Goal: Answer question/provide support

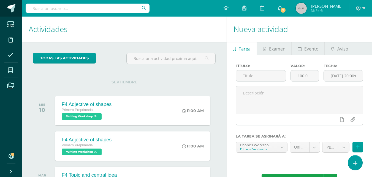
click at [12, 5] on span at bounding box center [11, 8] width 8 height 8
click at [354, 158] on link at bounding box center [355, 162] width 16 height 16
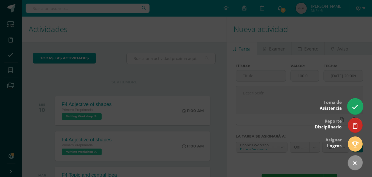
click at [356, 106] on icon at bounding box center [355, 107] width 6 height 6
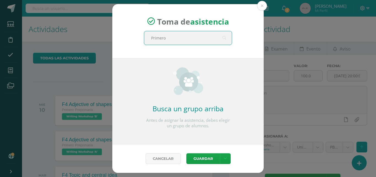
type input "Primero B"
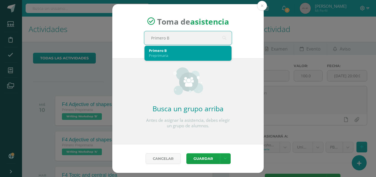
click at [169, 55] on div "Preprimaria" at bounding box center [188, 55] width 78 height 5
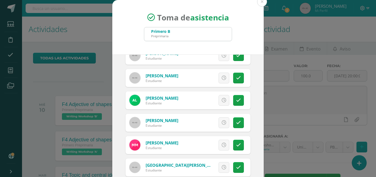
scroll to position [258, 0]
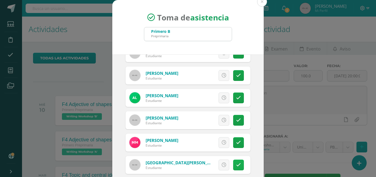
click at [234, 167] on link at bounding box center [238, 164] width 11 height 11
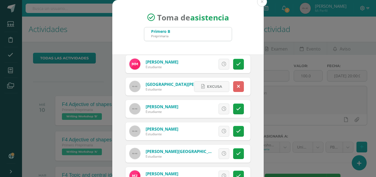
scroll to position [350, 0]
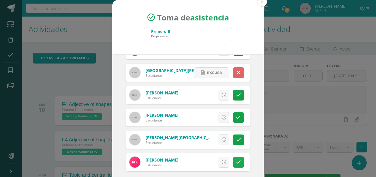
click at [236, 162] on icon at bounding box center [238, 162] width 5 height 5
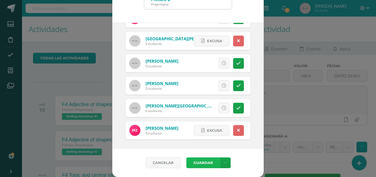
click at [203, 160] on button "Guardar" at bounding box center [204, 162] width 34 height 11
